Goal: Task Accomplishment & Management: Manage account settings

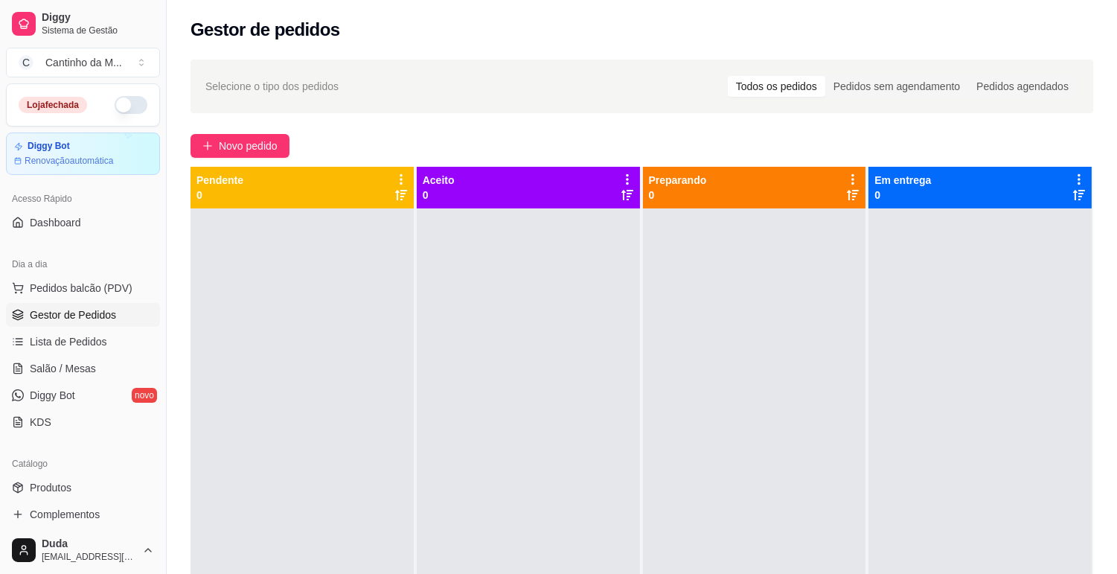
click at [98, 308] on span "Gestor de Pedidos" at bounding box center [73, 314] width 86 height 15
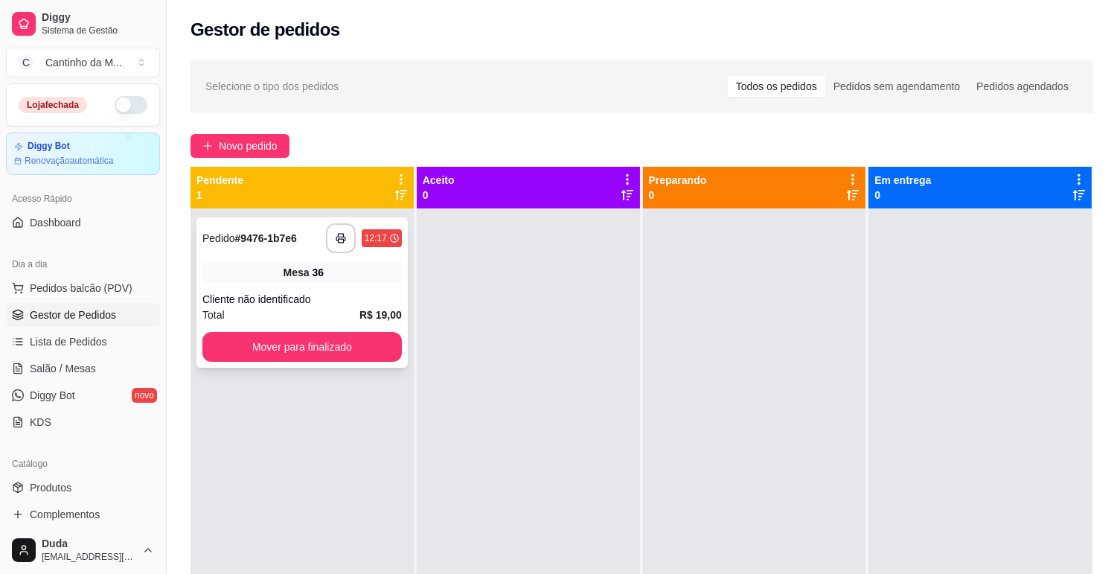
click at [328, 310] on div "Total R$ 19,00" at bounding box center [301, 315] width 199 height 16
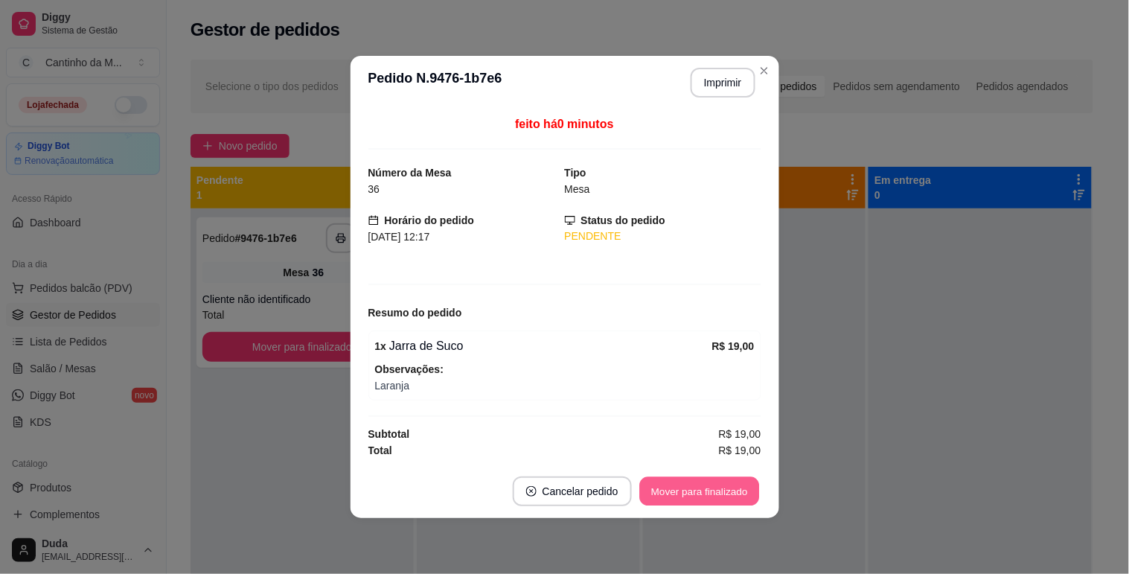
click at [741, 497] on button "Mover para finalizado" at bounding box center [699, 491] width 120 height 29
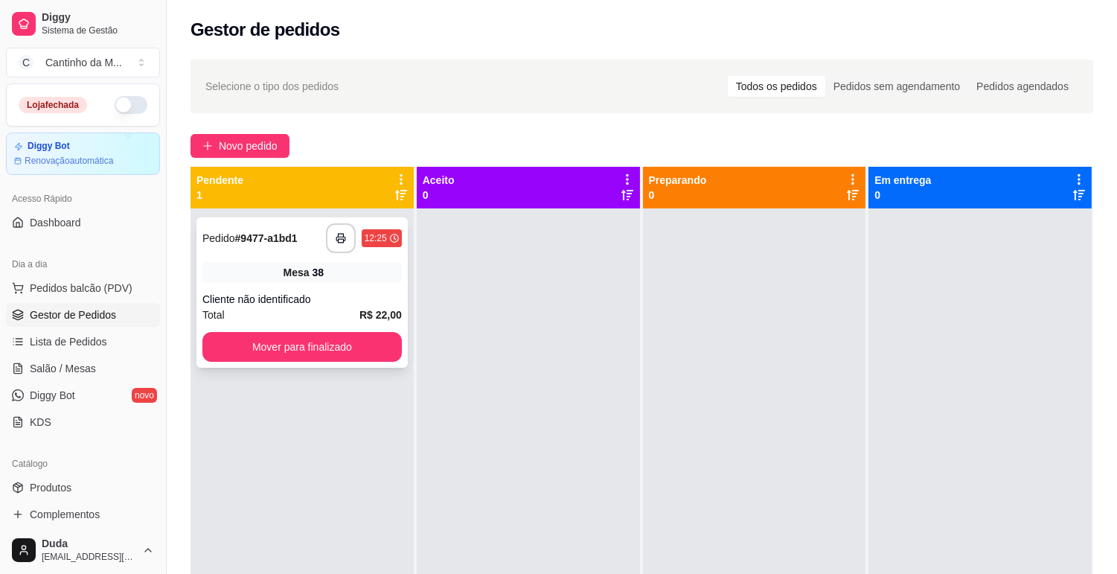
click at [259, 262] on div "Mesa 38" at bounding box center [301, 272] width 199 height 21
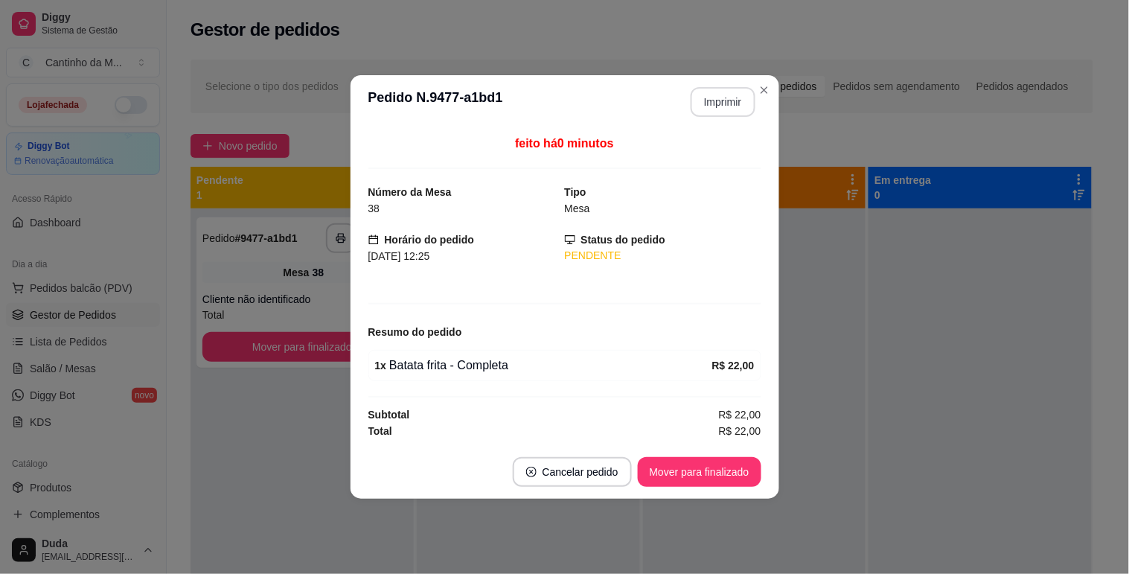
click at [716, 95] on button "Imprimir" at bounding box center [723, 102] width 65 height 30
click at [733, 463] on button "Mover para finalizado" at bounding box center [699, 472] width 120 height 29
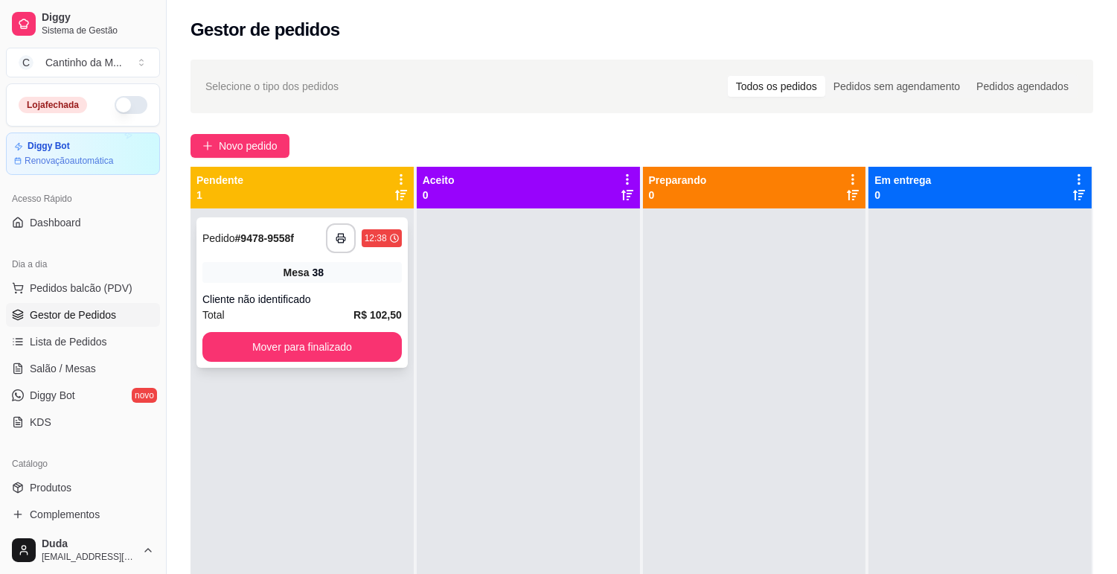
click at [316, 259] on div "**********" at bounding box center [302, 292] width 211 height 150
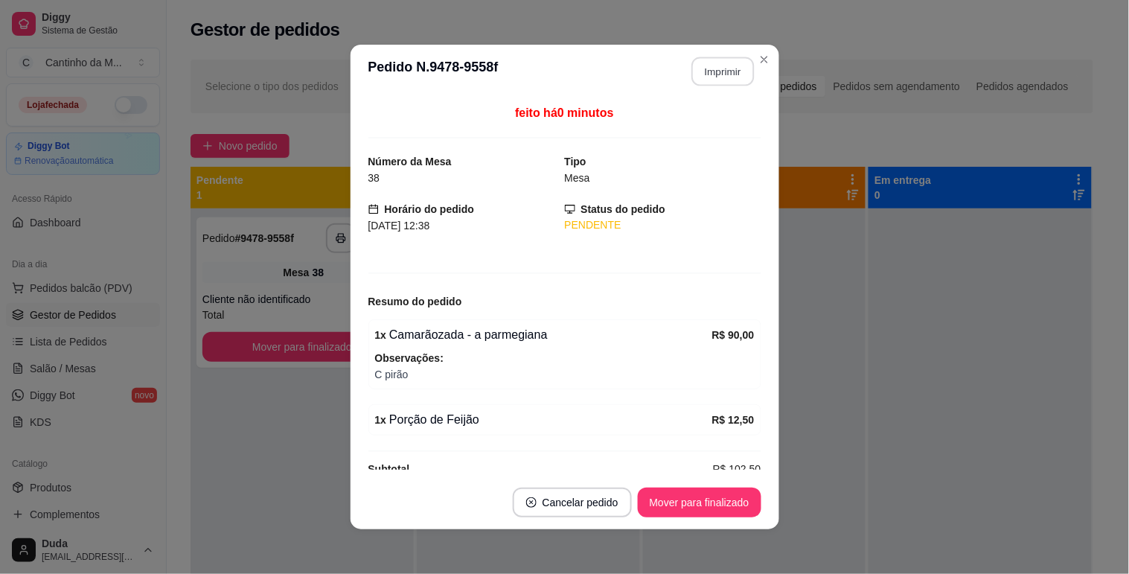
click at [719, 64] on button "Imprimir" at bounding box center [723, 71] width 63 height 29
click at [692, 491] on button "Mover para finalizado" at bounding box center [700, 503] width 124 height 30
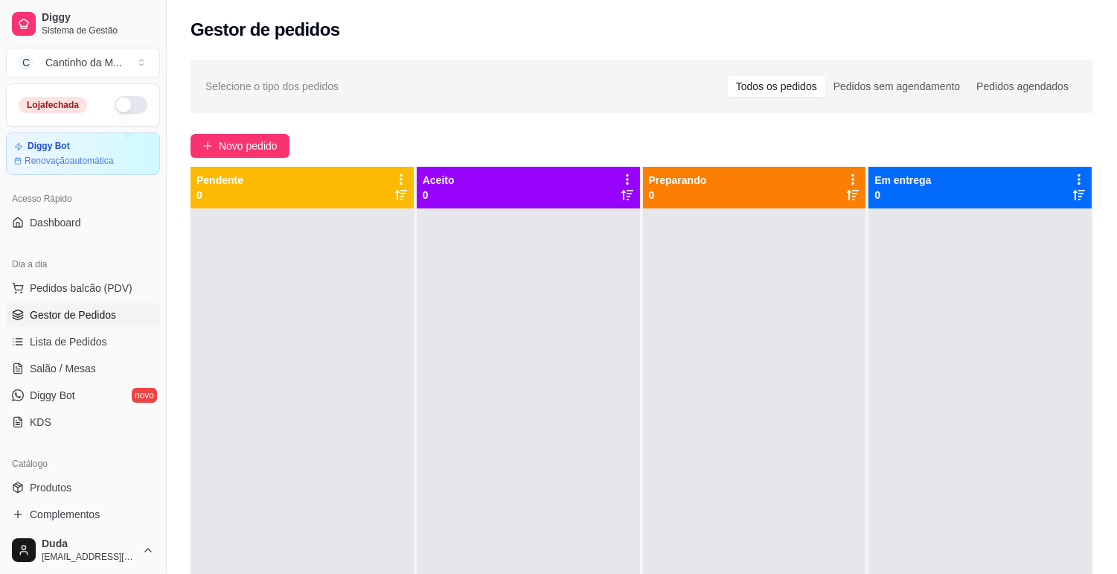
click at [73, 354] on ul "Pedidos balcão (PDV) Gestor de Pedidos Lista de Pedidos Salão / Mesas Diggy Bot…" at bounding box center [83, 355] width 154 height 158
click at [77, 345] on span "Lista de Pedidos" at bounding box center [68, 341] width 77 height 15
